Goal: Navigation & Orientation: Find specific page/section

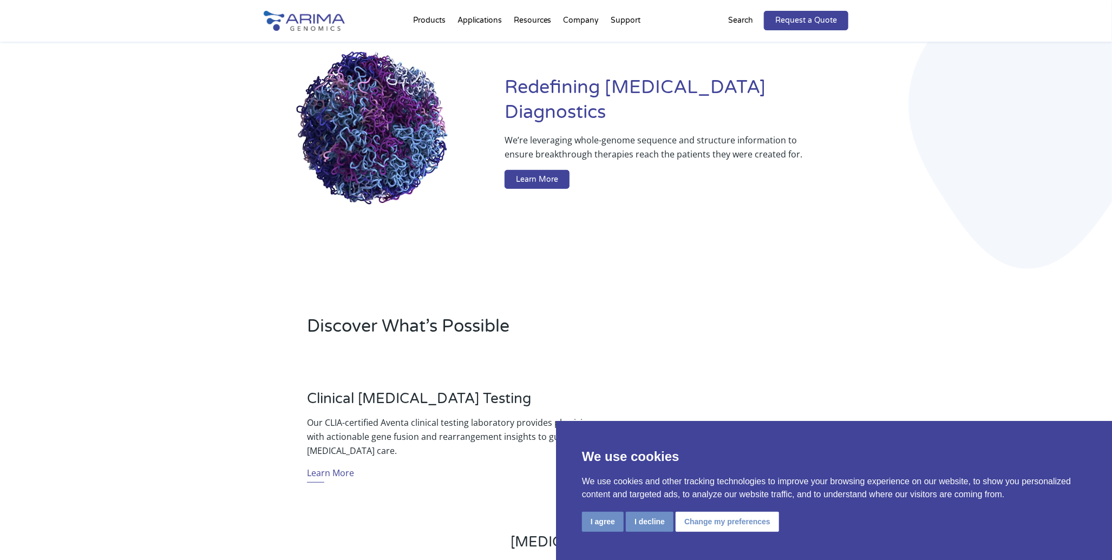
scroll to position [96, 0]
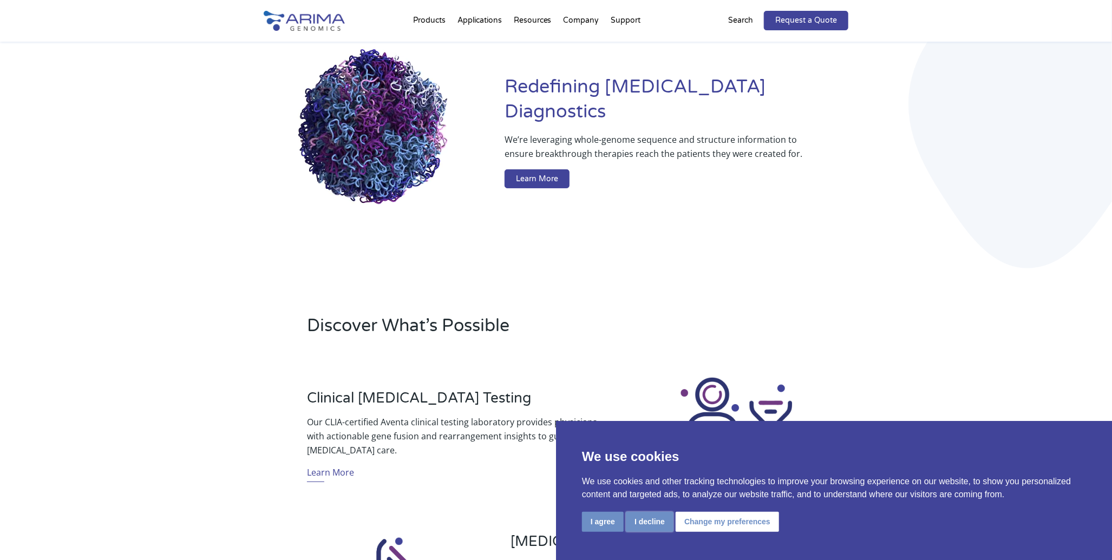
click at [626, 531] on button "I decline" at bounding box center [650, 522] width 48 height 20
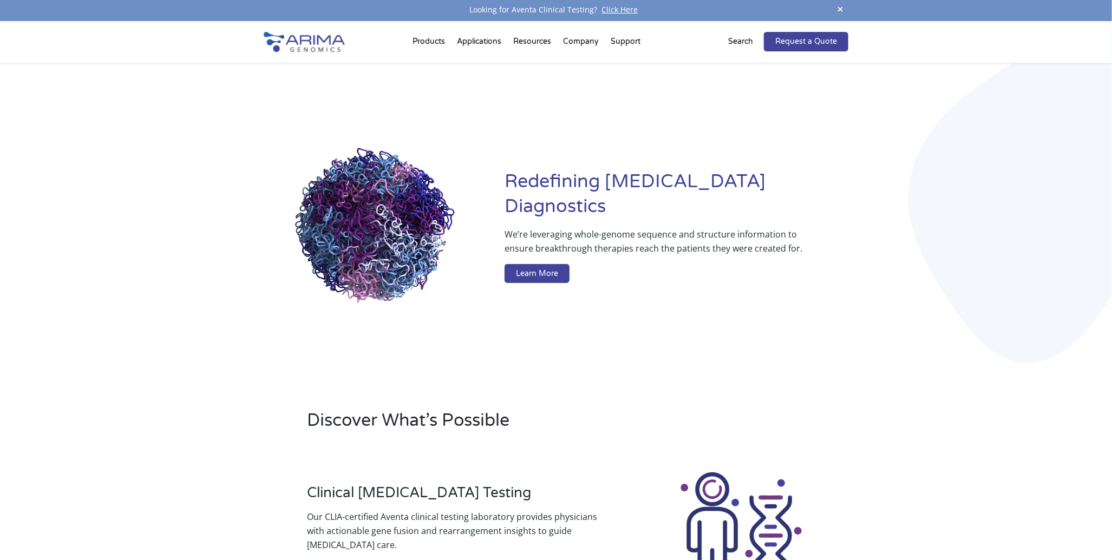
scroll to position [0, 0]
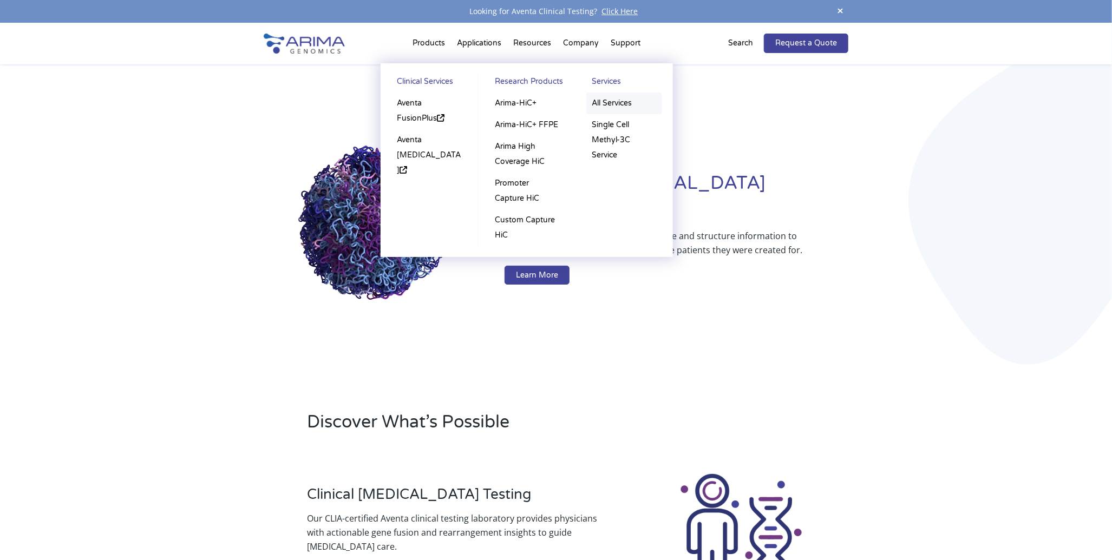
click at [614, 104] on link "All Services" at bounding box center [624, 104] width 76 height 22
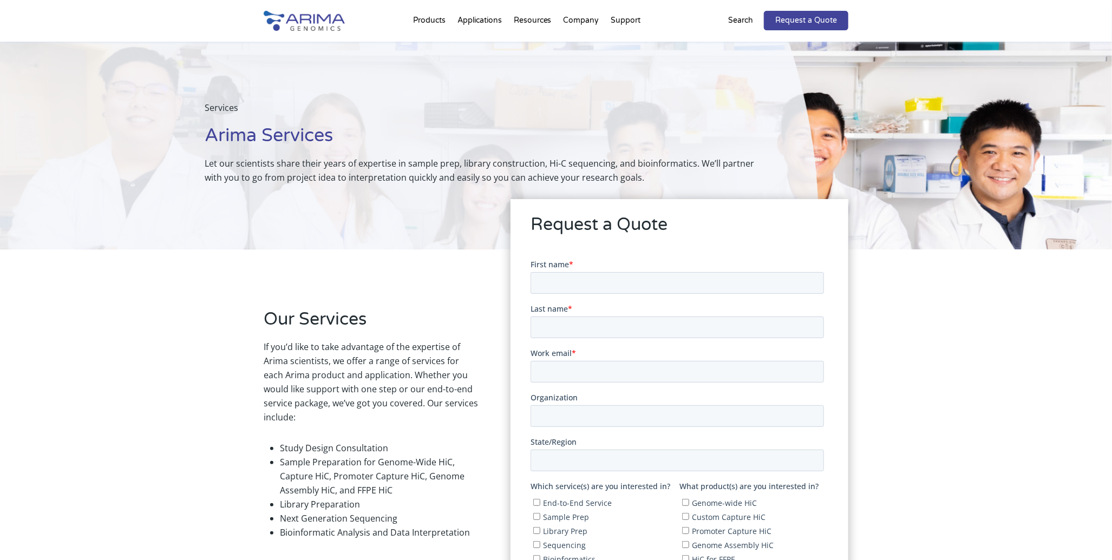
scroll to position [5, 0]
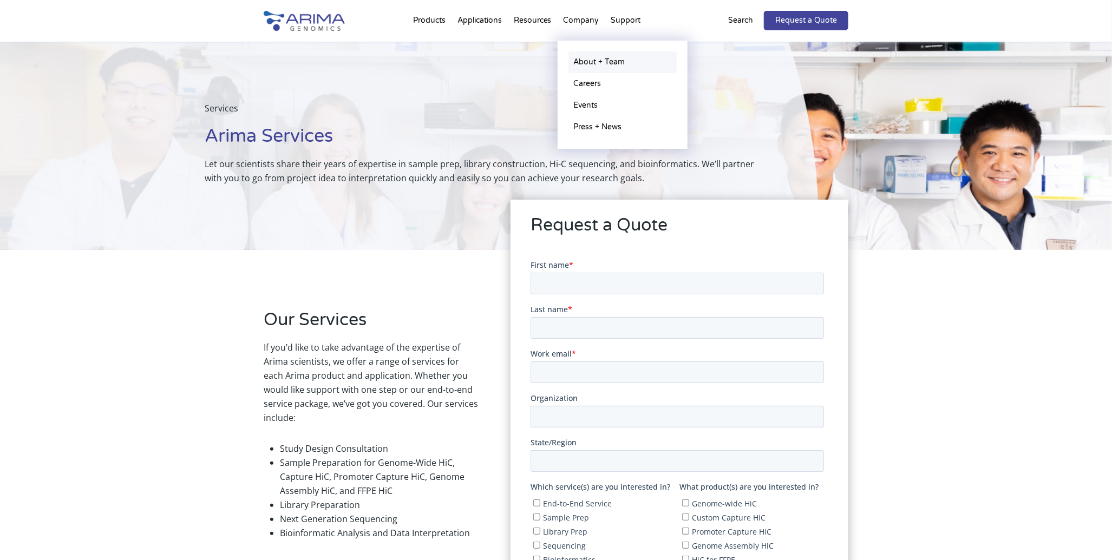
click at [587, 62] on link "About + Team" at bounding box center [622, 62] width 108 height 22
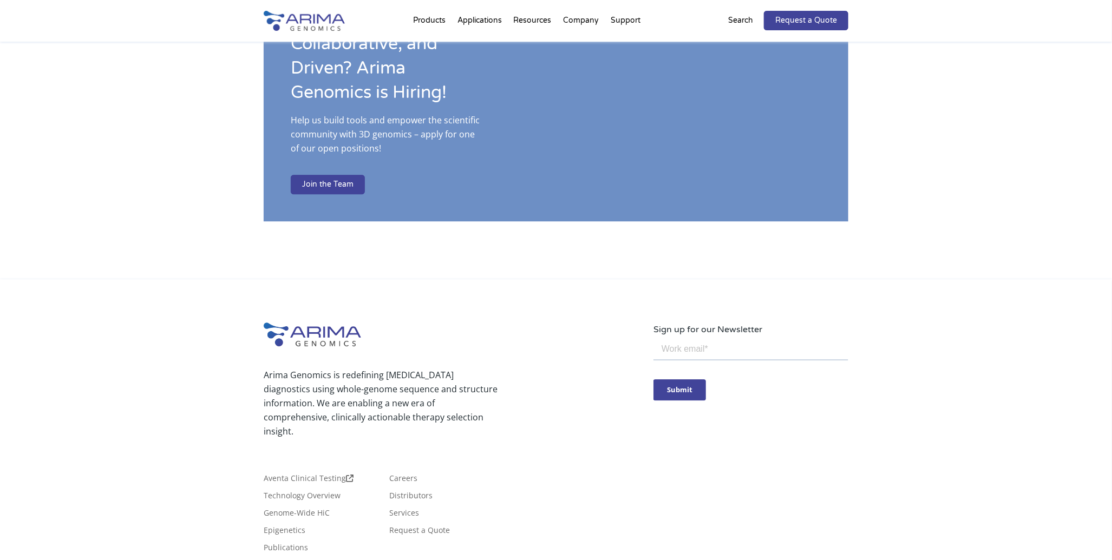
scroll to position [1794, 0]
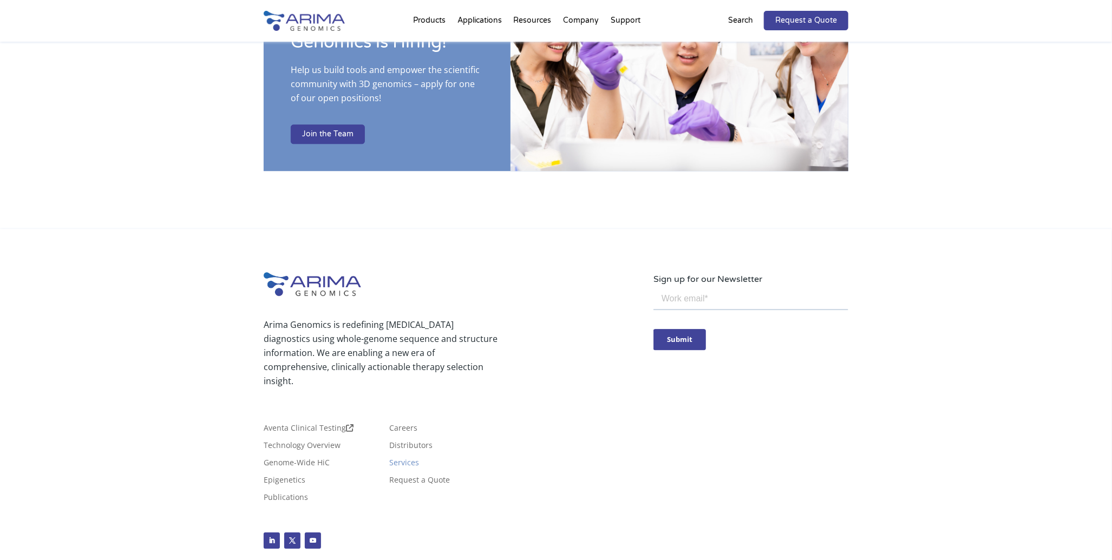
click at [405, 459] on link "Services" at bounding box center [404, 465] width 30 height 12
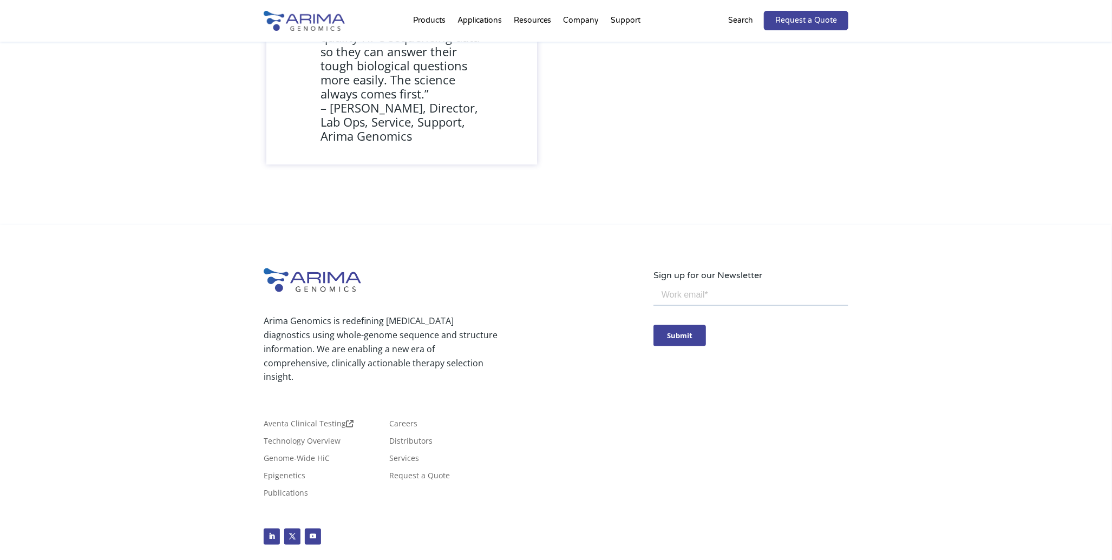
scroll to position [907, 0]
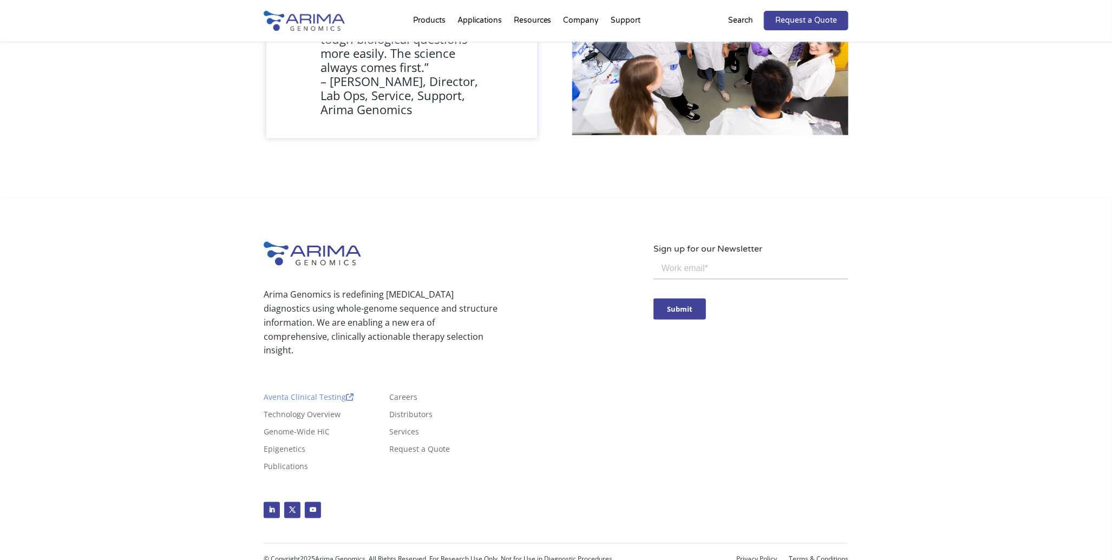
click at [312, 394] on link "Aventa Clinical Testing" at bounding box center [309, 400] width 90 height 12
